Goal: Communication & Community: Share content

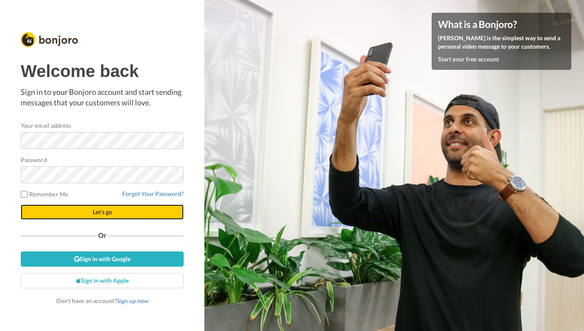
click at [88, 212] on button "Let's go" at bounding box center [102, 211] width 163 height 15
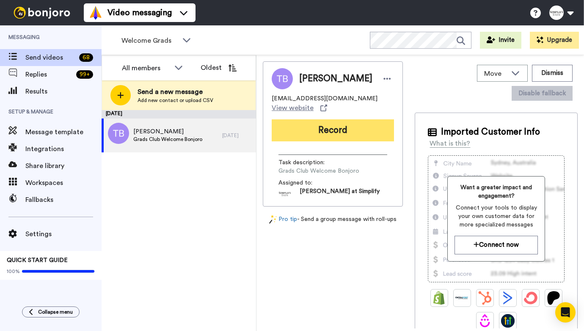
click at [309, 123] on button "Record" at bounding box center [333, 130] width 122 height 22
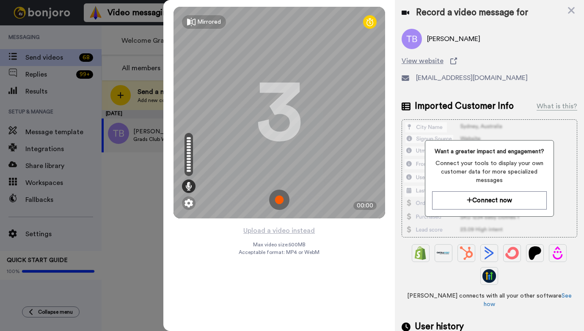
click at [278, 200] on img at bounding box center [279, 200] width 20 height 20
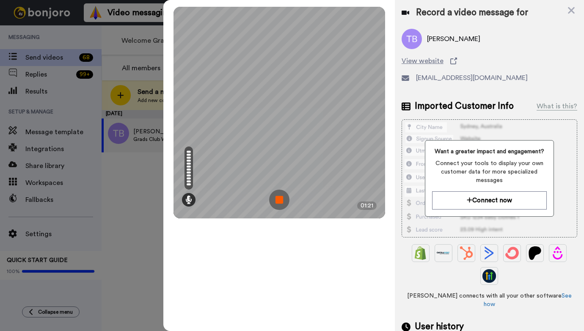
click at [282, 199] on img at bounding box center [279, 200] width 20 height 20
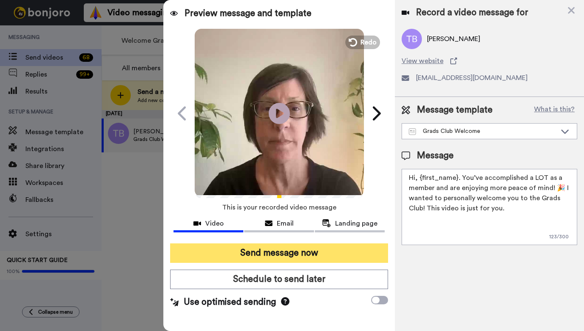
click at [278, 255] on button "Send message now" at bounding box center [278, 252] width 217 height 19
